Goal: Task Accomplishment & Management: Complete application form

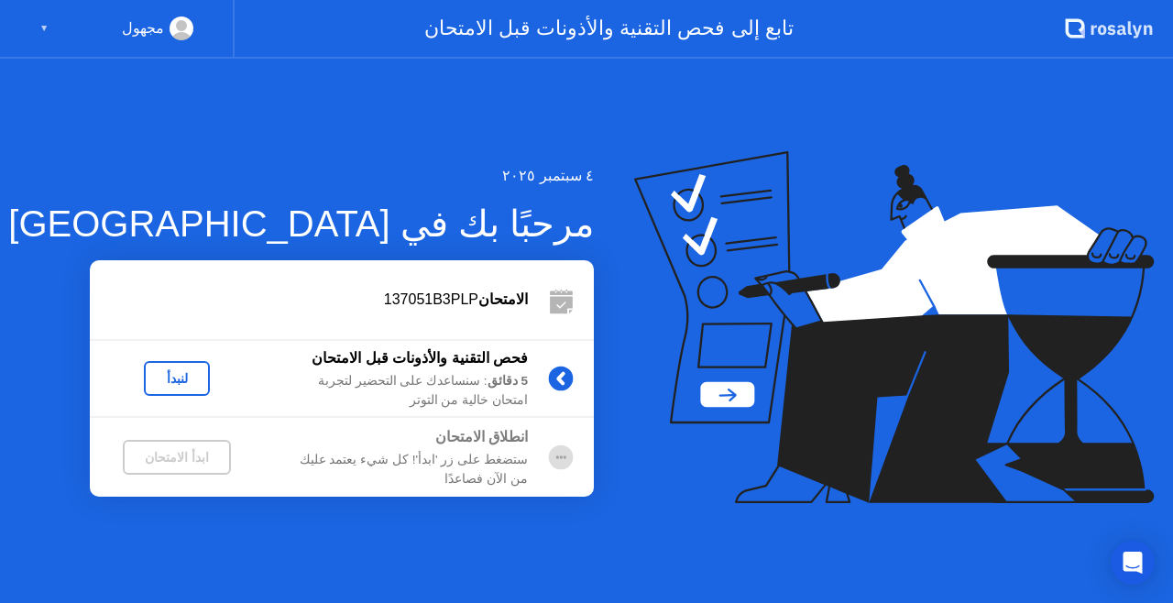
click at [178, 385] on div "لنبدأ" at bounding box center [176, 378] width 51 height 15
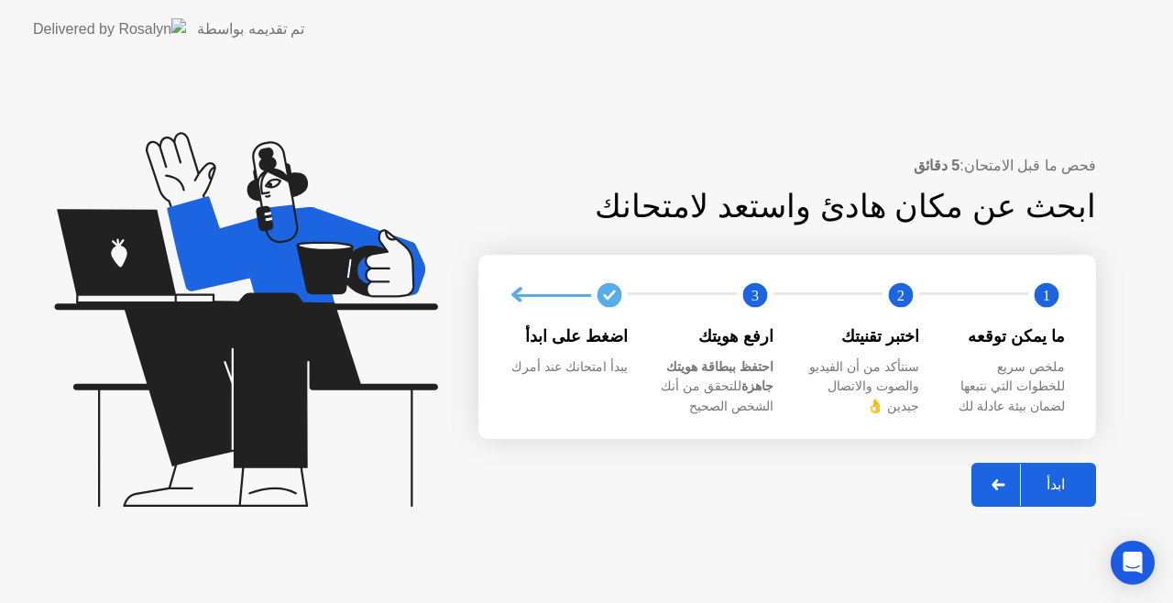
click at [1048, 493] on div "ابدأ" at bounding box center [1056, 484] width 70 height 17
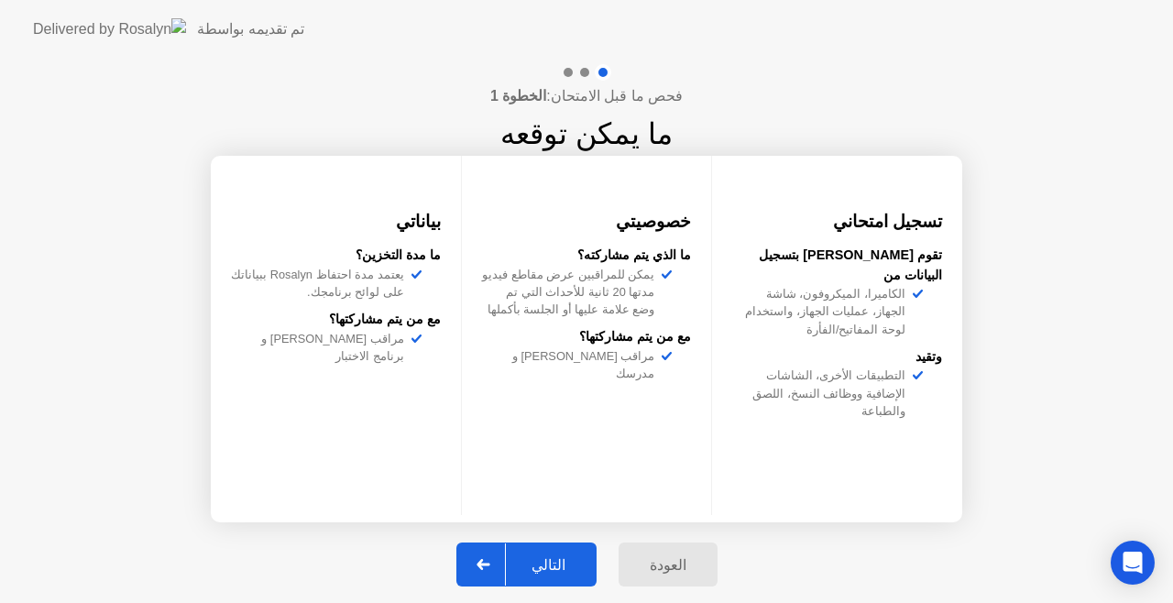
click at [559, 567] on div "التالي" at bounding box center [548, 564] width 85 height 17
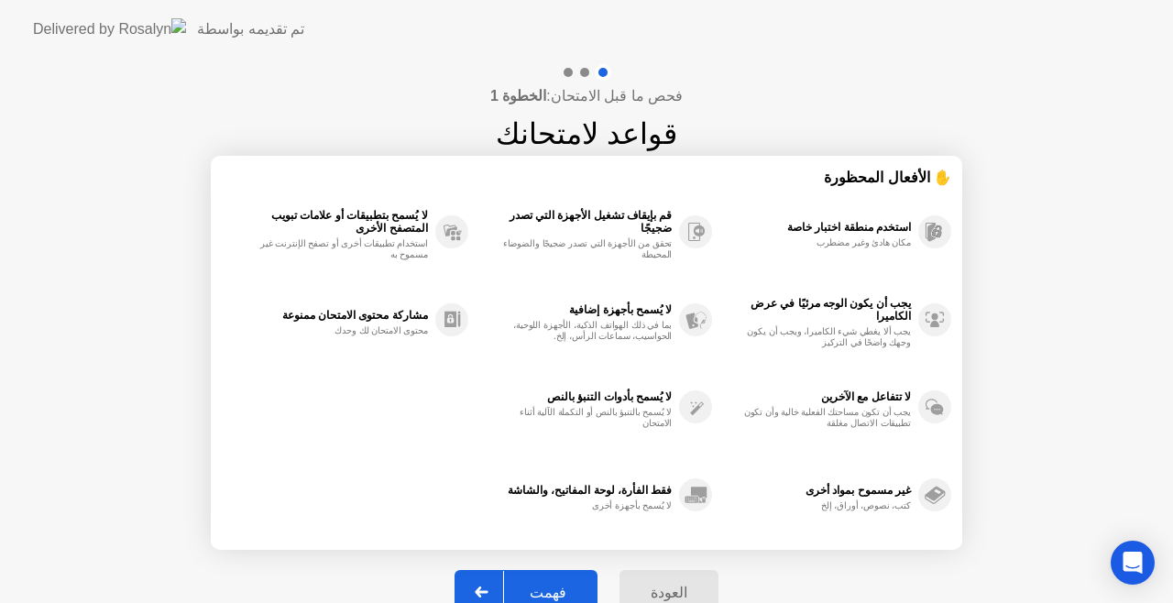
click at [566, 591] on div "فهمت" at bounding box center [548, 592] width 88 height 17
select select "**********"
select select "*******"
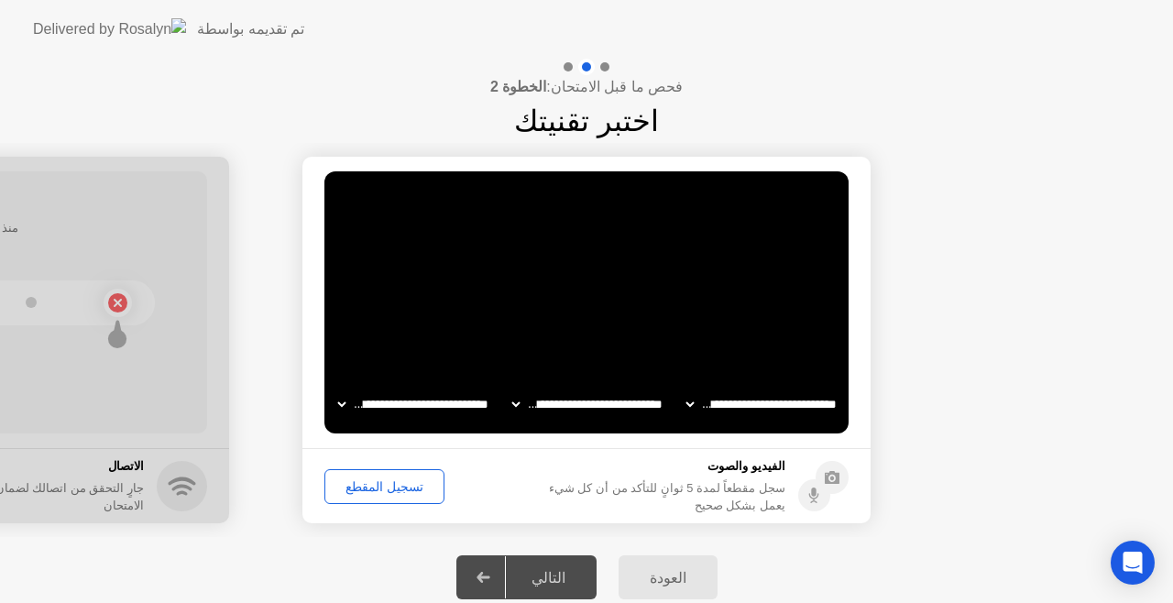
click at [377, 479] on div "تسجيل المقطع" at bounding box center [384, 486] width 107 height 15
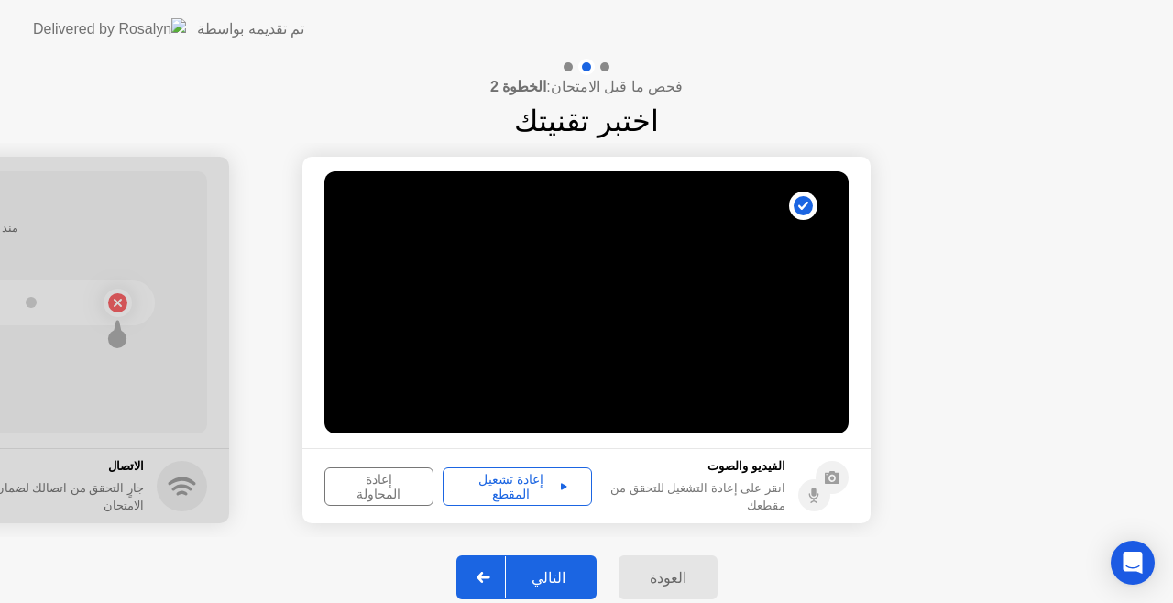
click at [550, 572] on div "التالي" at bounding box center [548, 577] width 85 height 17
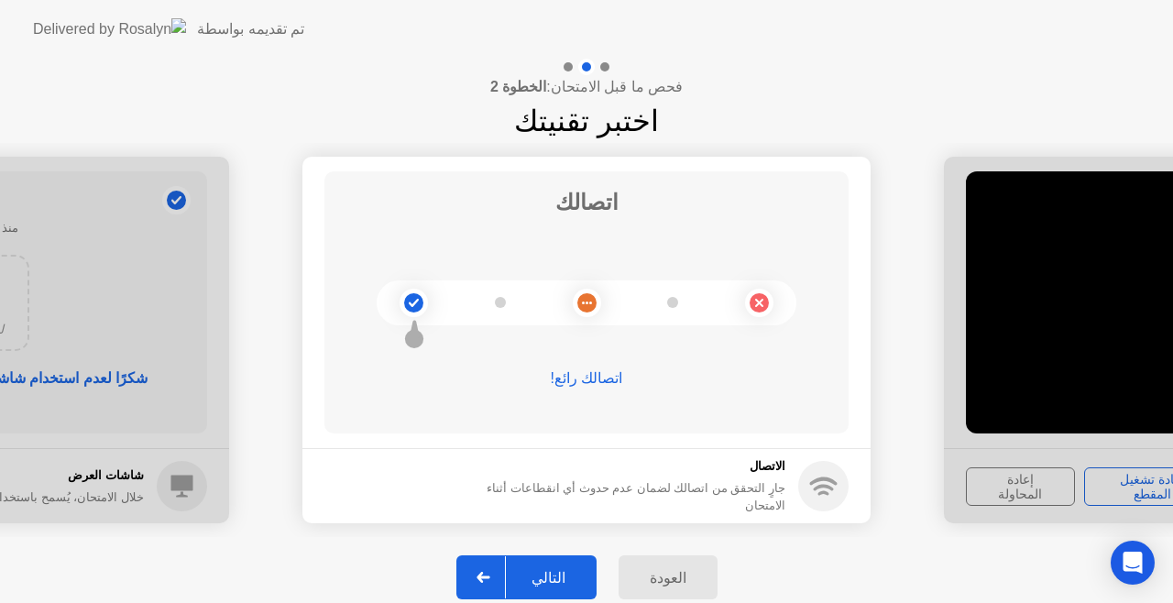
click at [550, 575] on div "التالي" at bounding box center [548, 577] width 85 height 17
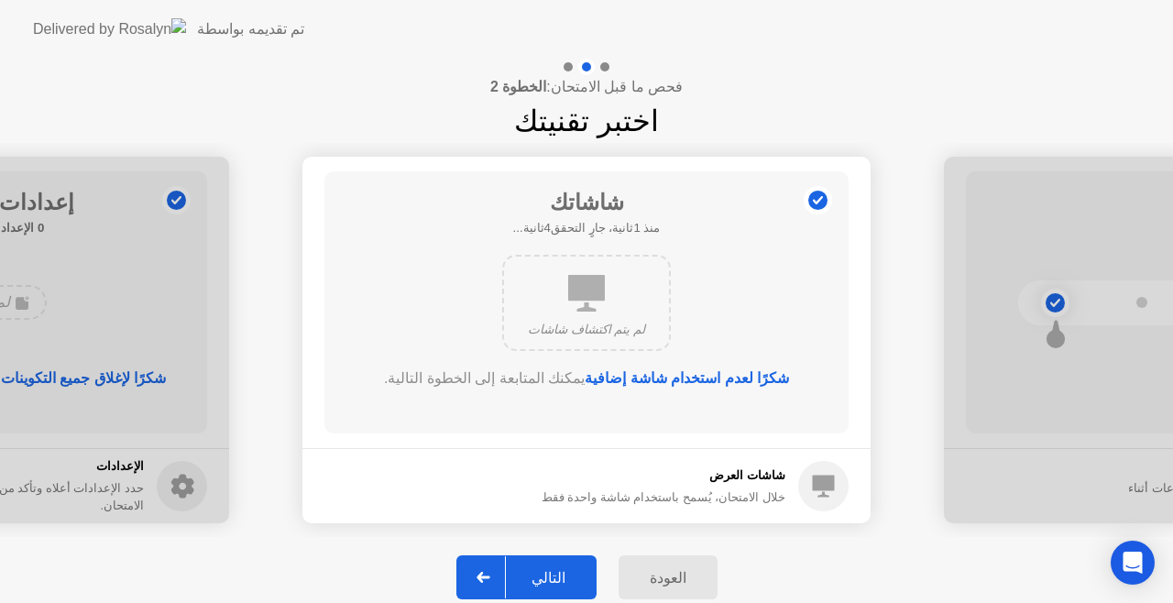
click at [550, 575] on div "التالي" at bounding box center [548, 577] width 85 height 17
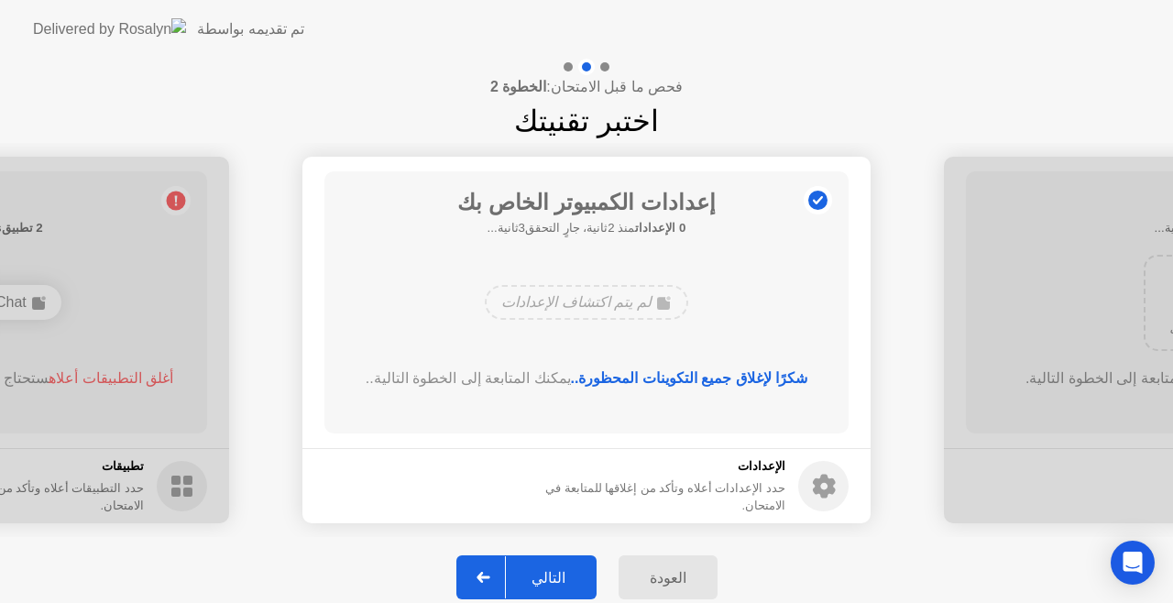
click at [530, 574] on div "التالي" at bounding box center [548, 577] width 85 height 17
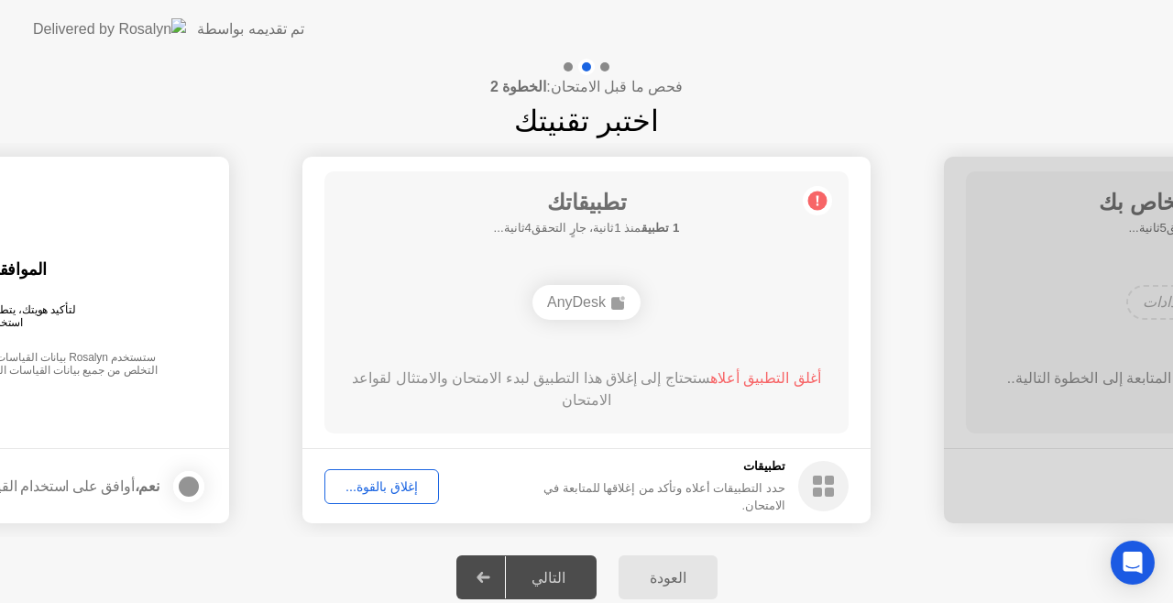
click at [392, 482] on div "إغلاق بالقوة..." at bounding box center [382, 486] width 102 height 15
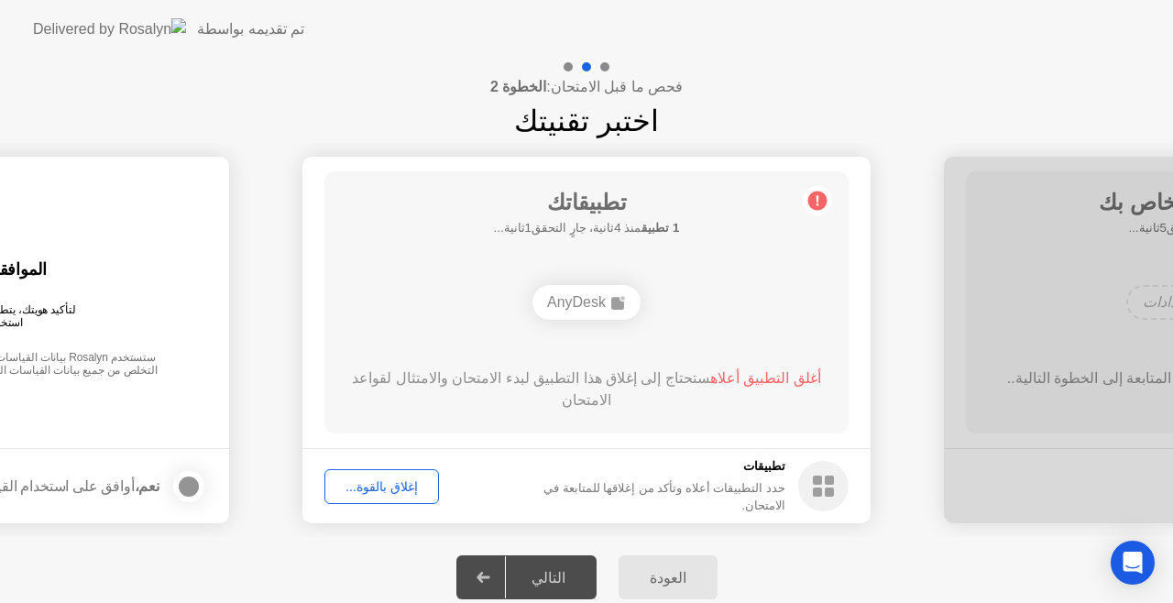
click at [388, 494] on div "إغلاق بالقوة..." at bounding box center [382, 486] width 102 height 15
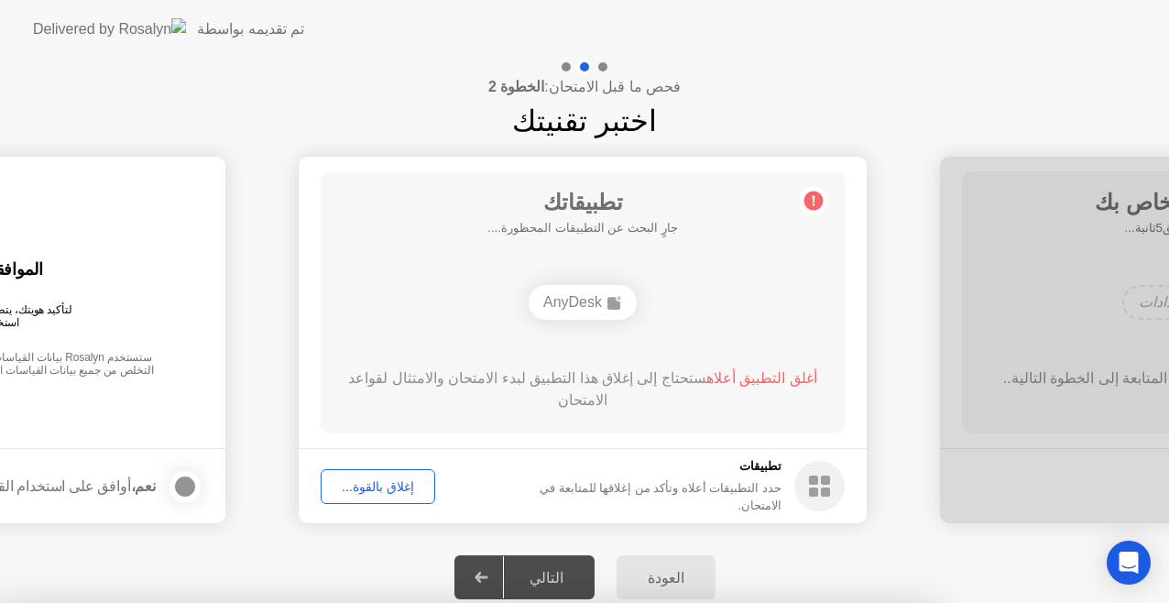
drag, startPoint x: 575, startPoint y: 327, endPoint x: 539, endPoint y: 388, distance: 70.7
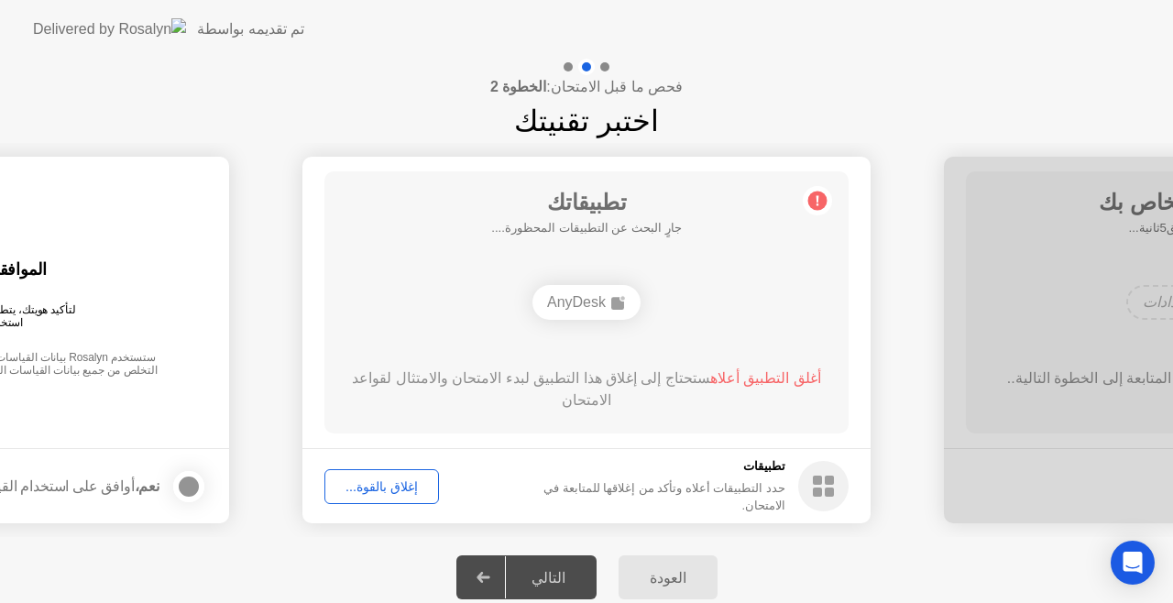
click at [819, 201] on circle at bounding box center [817, 200] width 19 height 19
click at [387, 473] on button "إغلاق بالقوة..." at bounding box center [381, 486] width 115 height 35
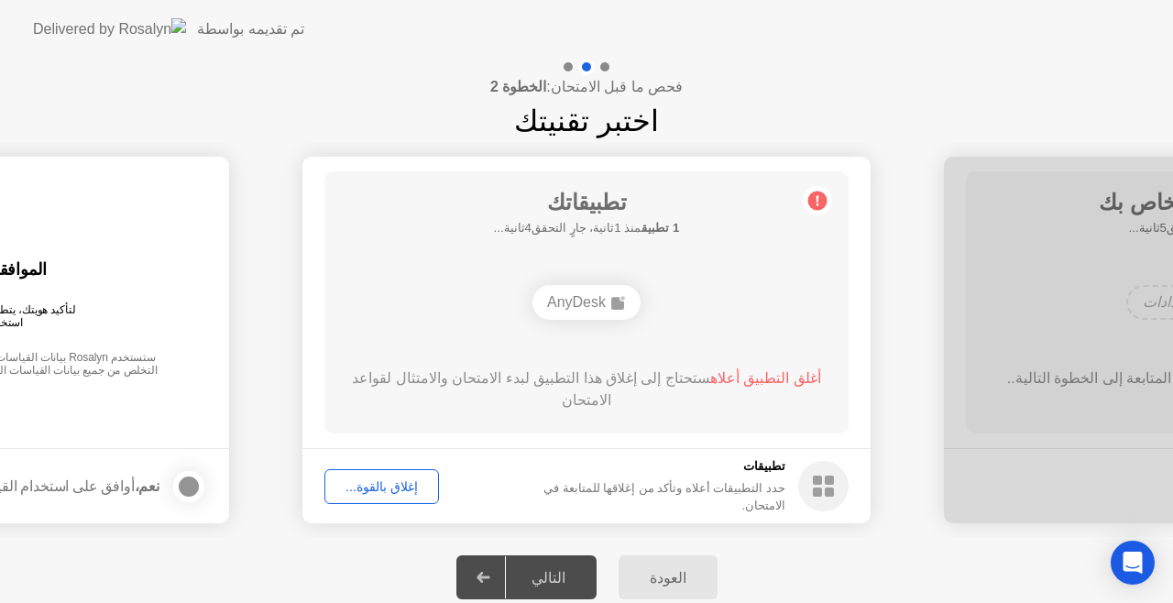
click at [390, 486] on div "إغلاق بالقوة..." at bounding box center [382, 486] width 102 height 15
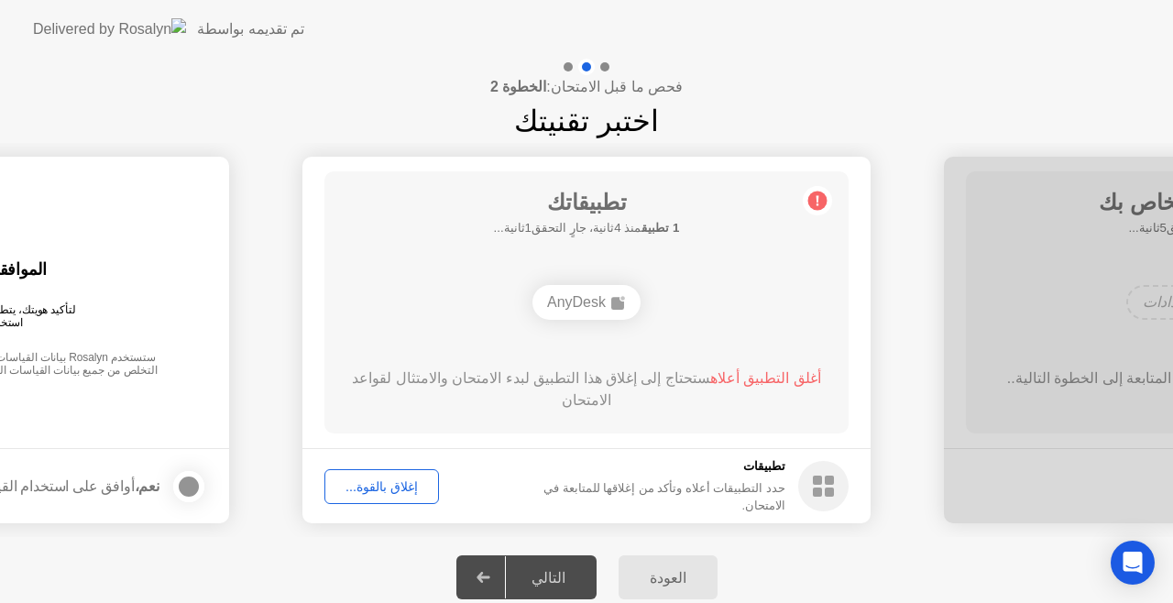
click at [588, 304] on div "AnyDesk" at bounding box center [586, 302] width 108 height 35
drag, startPoint x: 588, startPoint y: 304, endPoint x: 609, endPoint y: 297, distance: 22.3
click at [596, 304] on div "AnyDesk" at bounding box center [586, 302] width 108 height 35
click at [598, 297] on div "AnyDesk" at bounding box center [586, 302] width 108 height 35
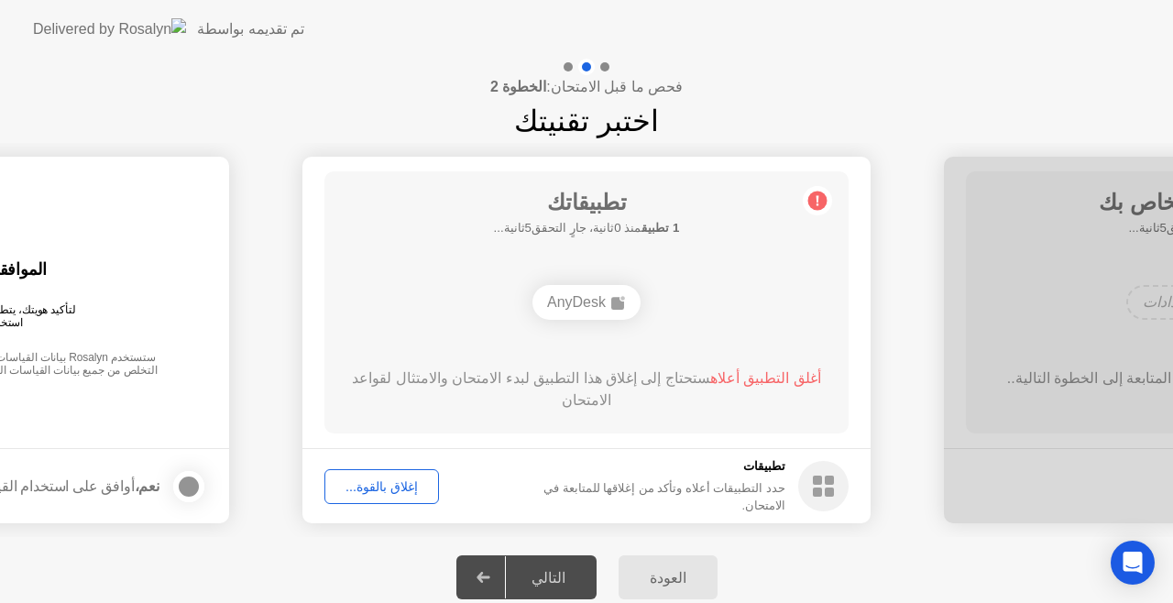
drag, startPoint x: 608, startPoint y: 299, endPoint x: 520, endPoint y: 311, distance: 89.7
click at [520, 311] on div "AnyDesk" at bounding box center [587, 302] width 420 height 49
click at [396, 486] on div "إغلاق بالقوة..." at bounding box center [382, 486] width 102 height 15
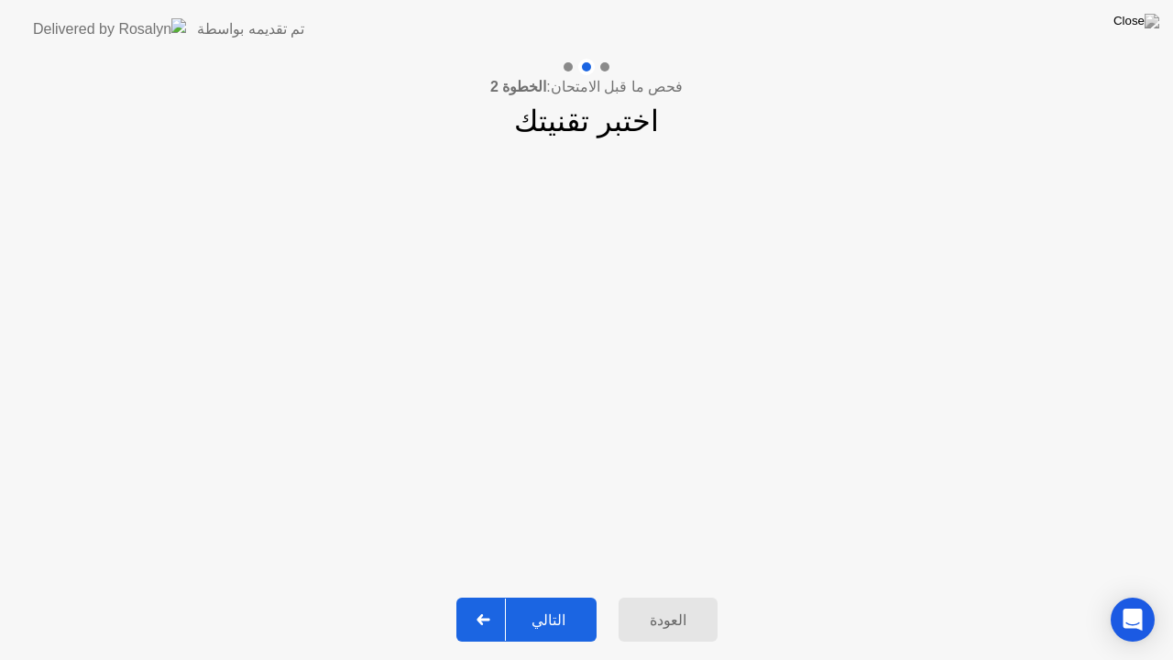
click at [549, 602] on div "التالي" at bounding box center [548, 619] width 85 height 17
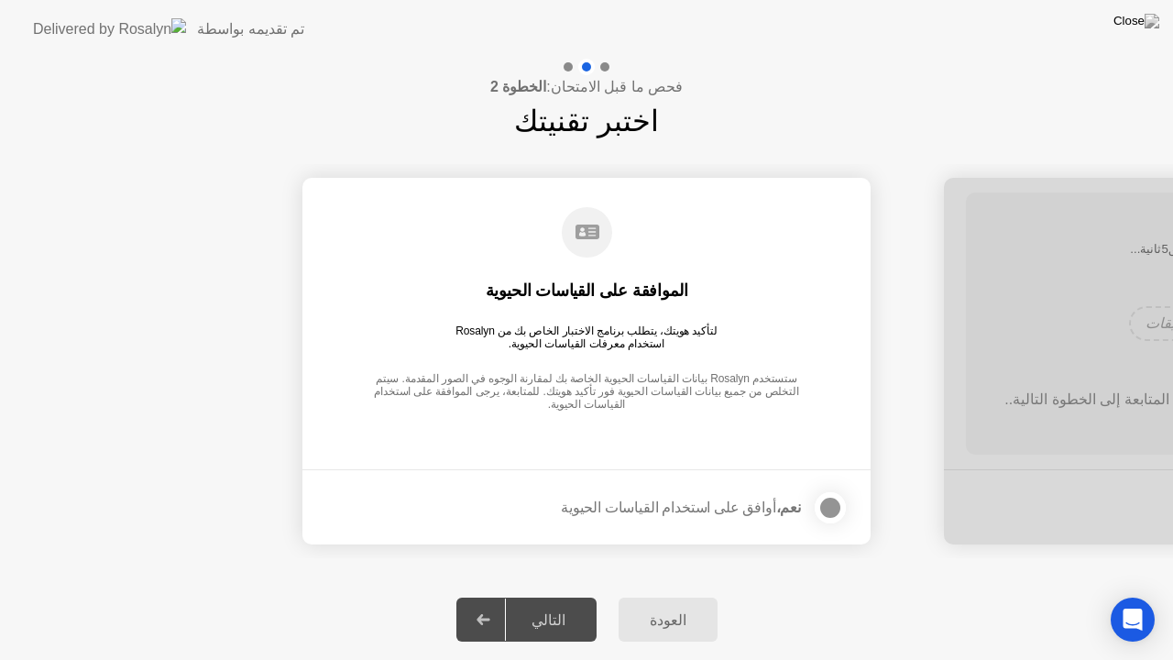
click at [830, 509] on div at bounding box center [830, 508] width 22 height 22
click at [547, 602] on div "التالي" at bounding box center [548, 619] width 85 height 17
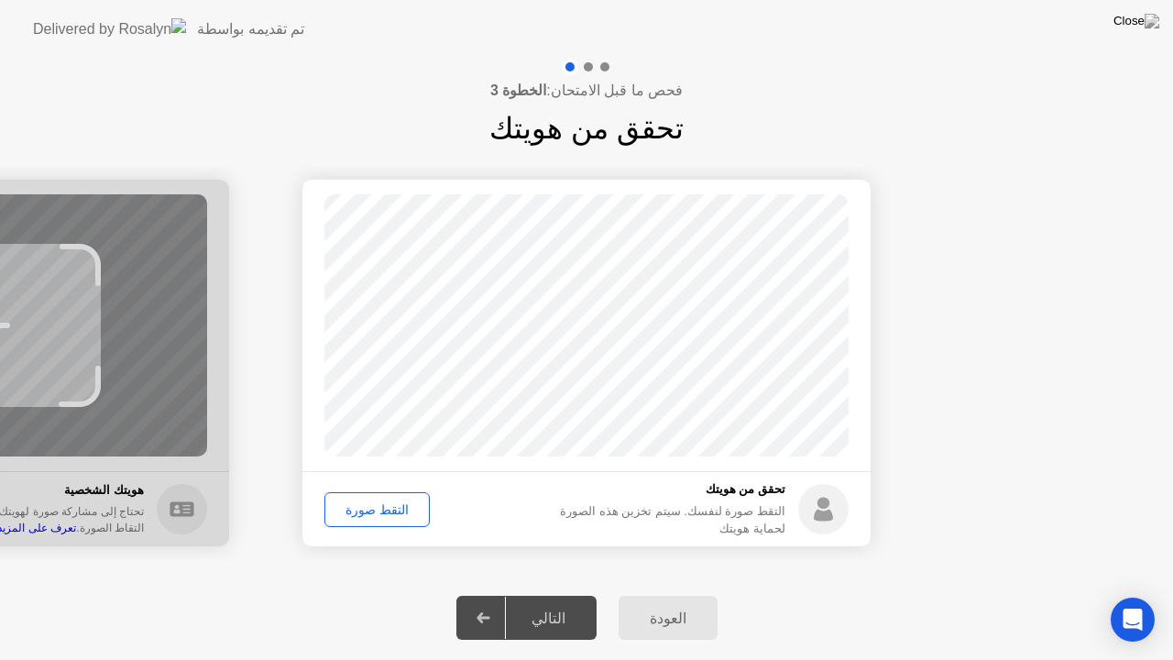
click at [392, 509] on div "التقط صورة" at bounding box center [377, 509] width 93 height 15
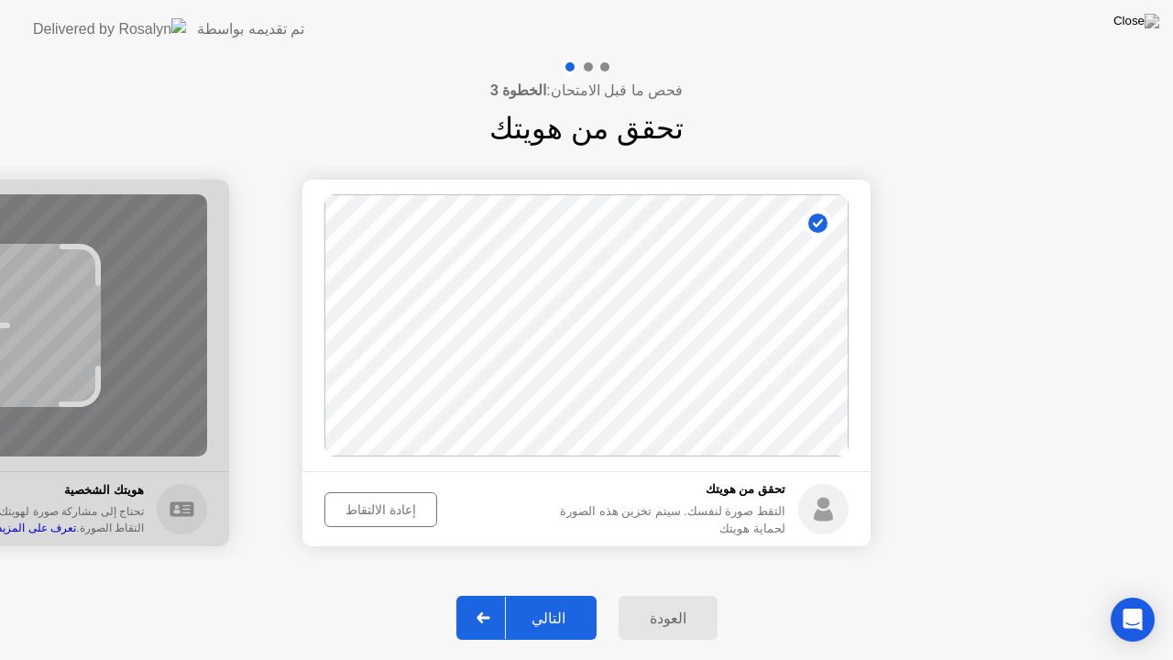
click at [388, 511] on div "إعادة الالتقاط" at bounding box center [381, 509] width 100 height 15
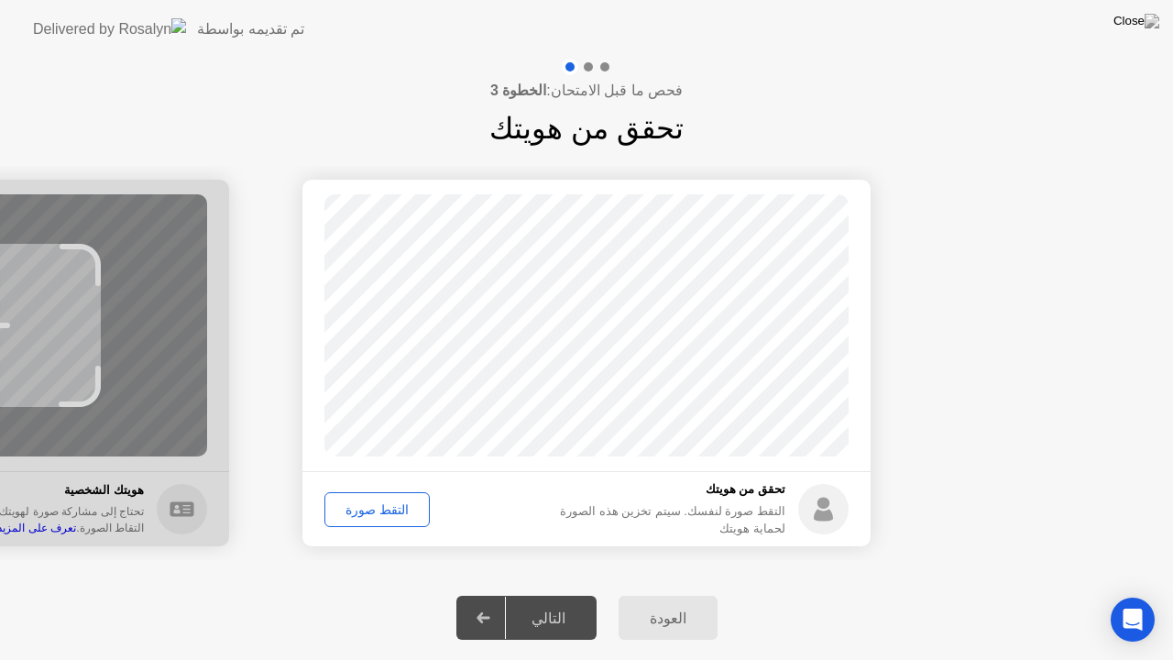
click at [388, 511] on div "التقط صورة" at bounding box center [377, 509] width 93 height 15
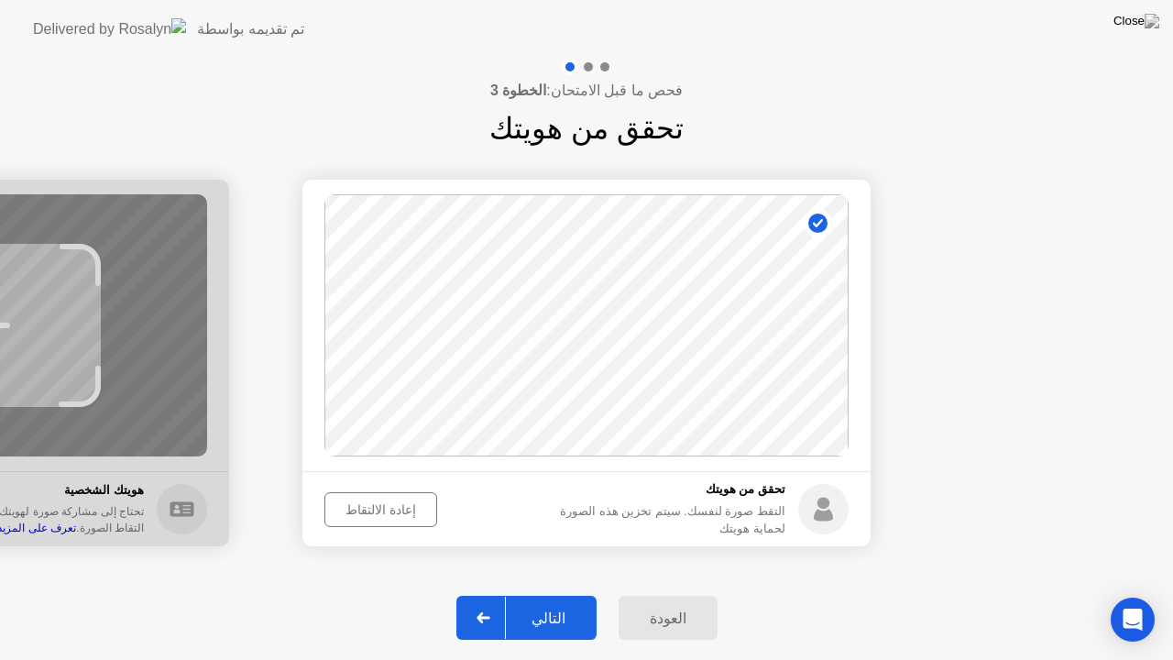
click at [544, 602] on div "التالي" at bounding box center [548, 617] width 85 height 17
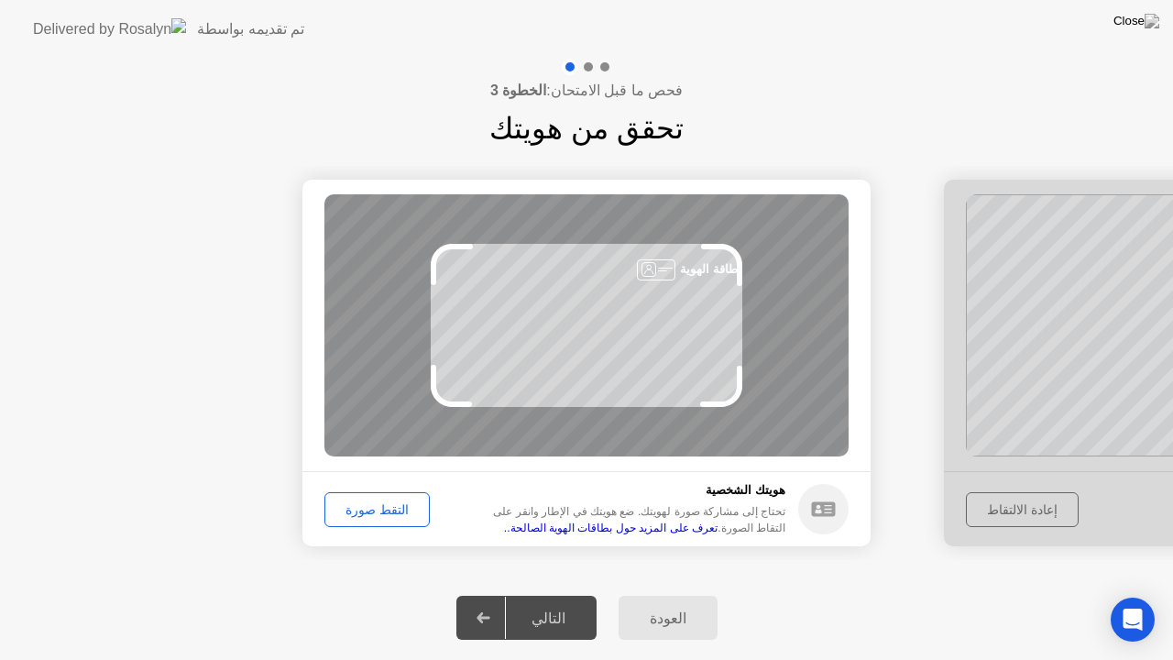
click at [388, 502] on div "التقط صورة" at bounding box center [377, 509] width 93 height 15
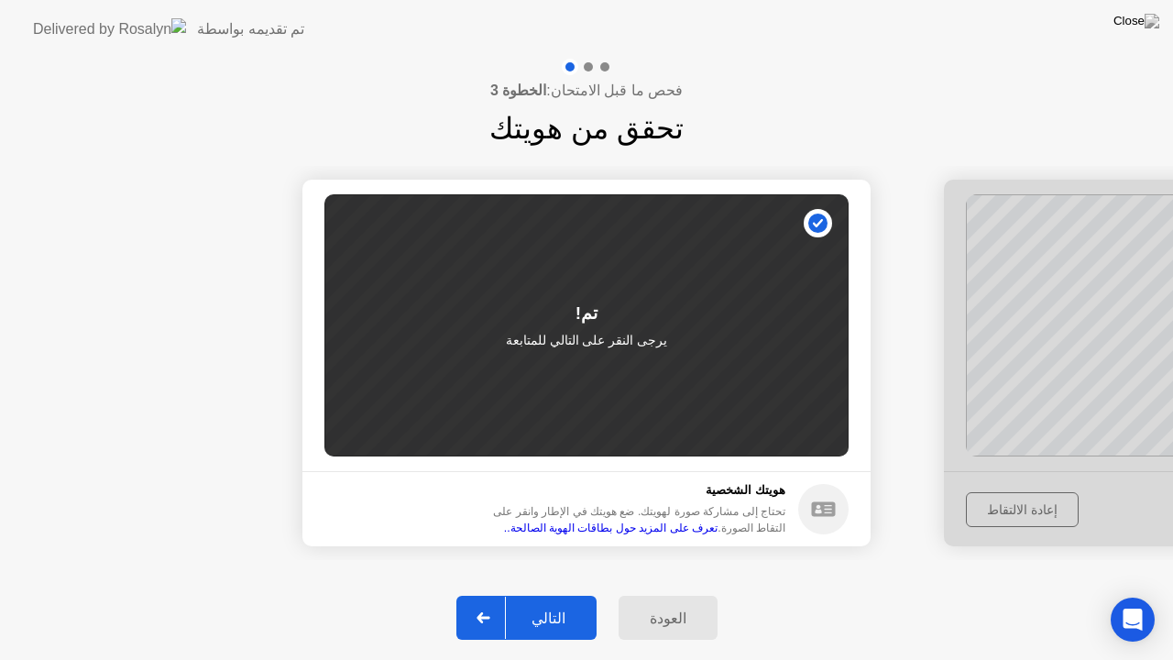
click at [553, 602] on div "التالي" at bounding box center [548, 617] width 85 height 17
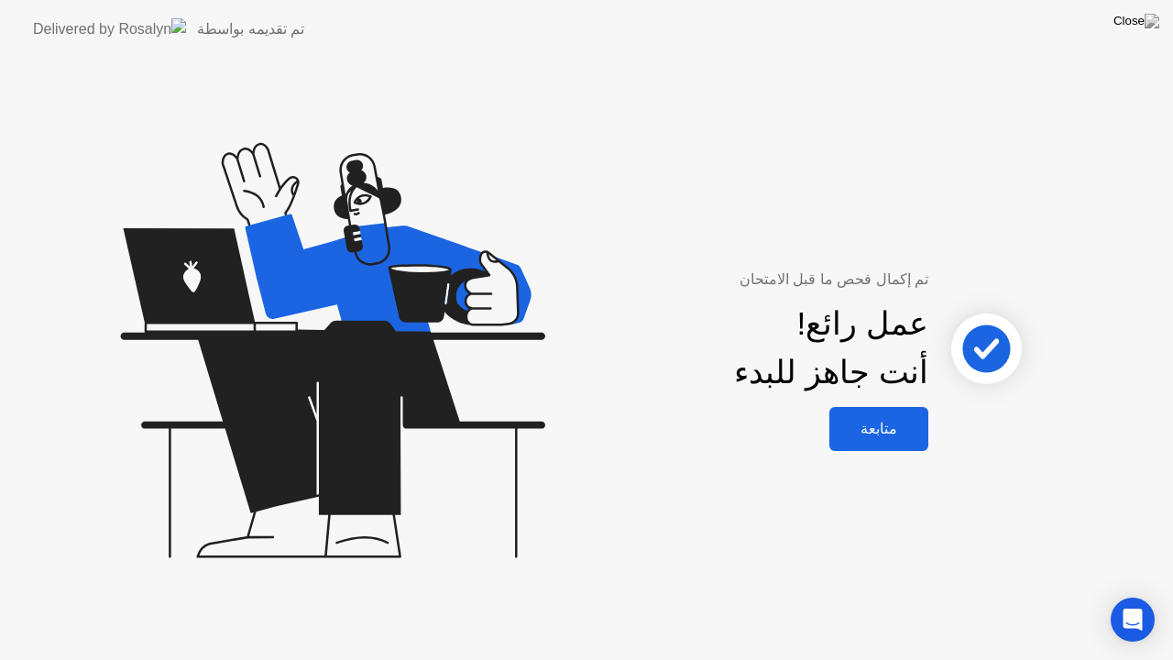
click at [900, 437] on div "متابعة" at bounding box center [879, 428] width 88 height 17
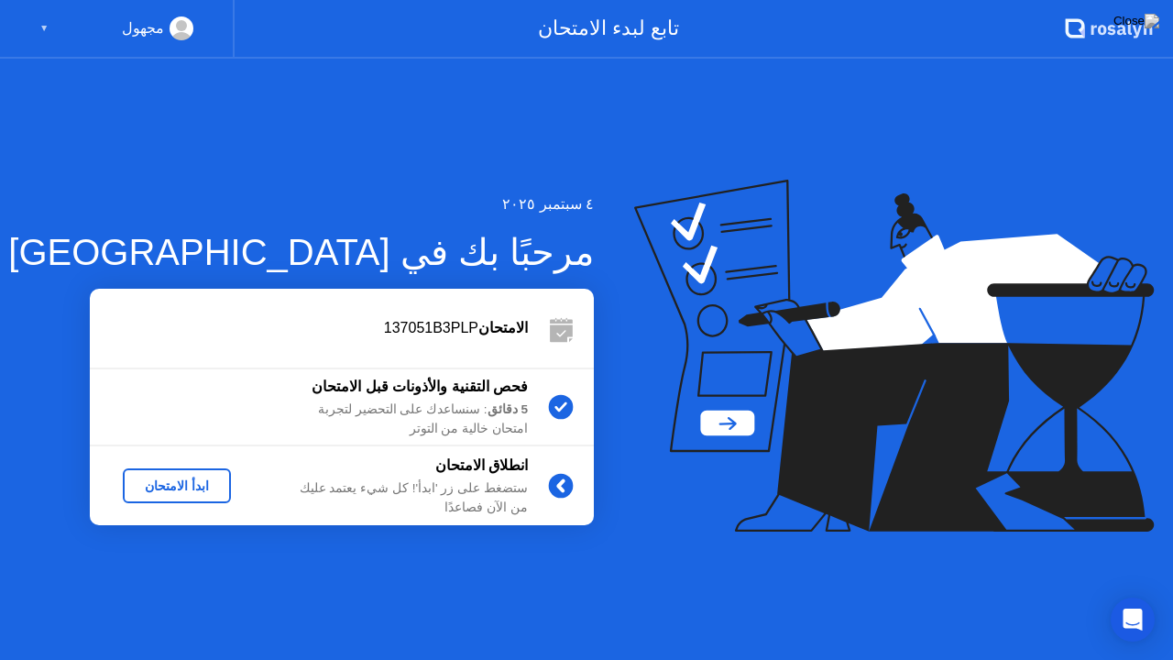
click at [52, 29] on div "مجهول ▼" at bounding box center [116, 28] width 154 height 24
click at [152, 26] on div "مجهول" at bounding box center [143, 28] width 42 height 24
click at [194, 491] on div "ابدأ الامتحان" at bounding box center [176, 485] width 93 height 15
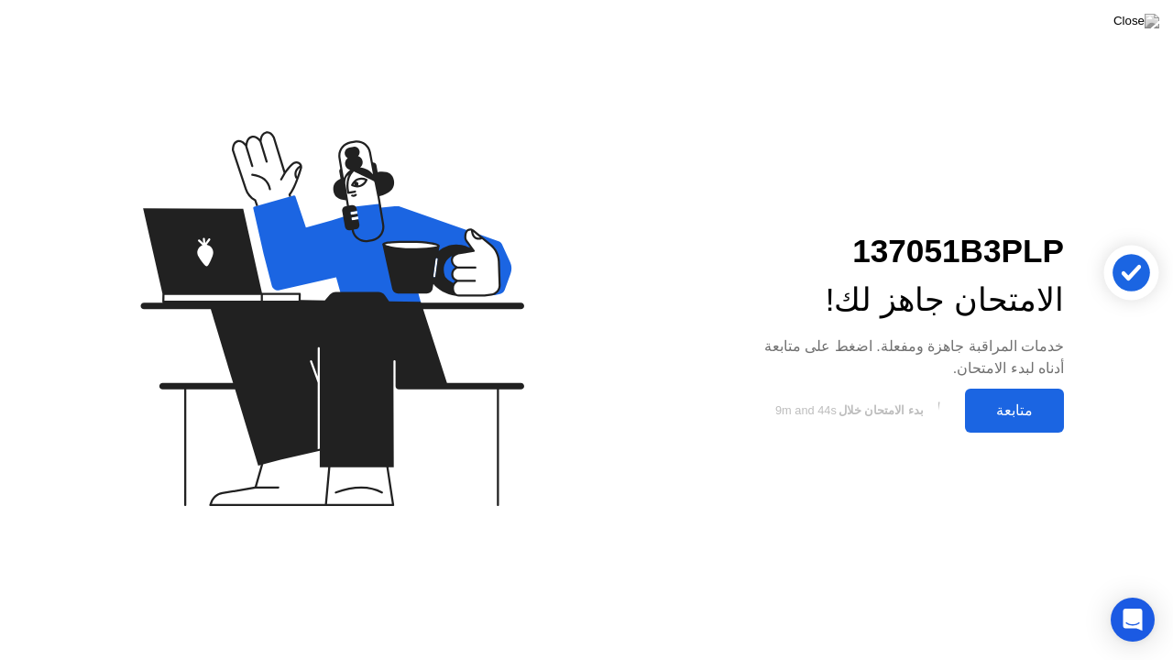
click at [1013, 413] on div "متابعة" at bounding box center [1014, 409] width 88 height 17
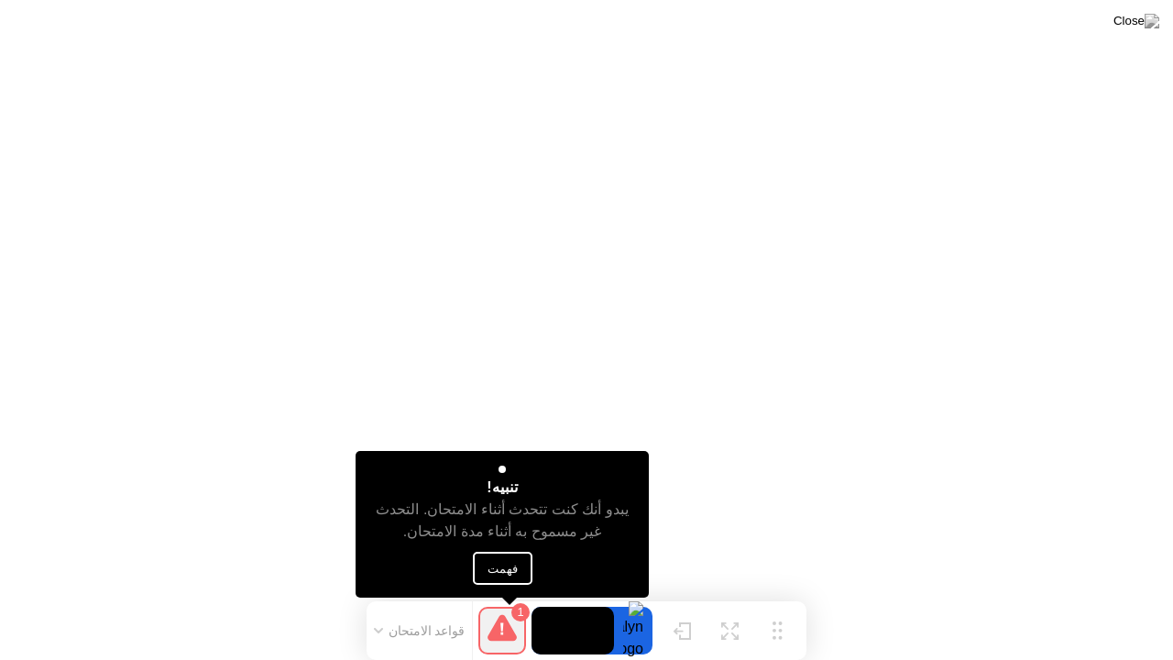
click at [509, 566] on button "فهمت" at bounding box center [503, 568] width 60 height 33
